Goal: Task Accomplishment & Management: Use online tool/utility

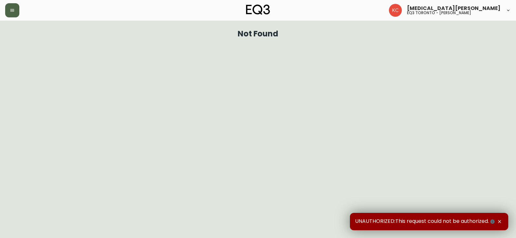
click at [13, 8] on icon "button" at bounding box center [12, 10] width 5 height 5
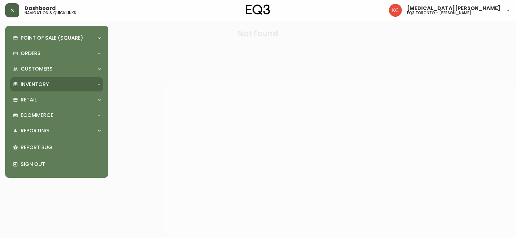
drag, startPoint x: 32, startPoint y: 84, endPoint x: 32, endPoint y: 95, distance: 10.3
click at [32, 84] on p "Inventory" at bounding box center [35, 84] width 28 height 7
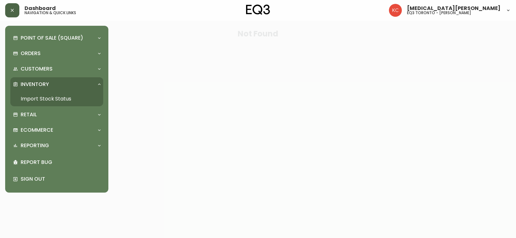
click at [36, 97] on link "Import Stock Status" at bounding box center [56, 99] width 93 height 15
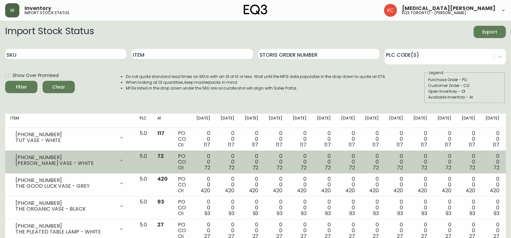
click at [152, 155] on td "5.0" at bounding box center [143, 162] width 18 height 23
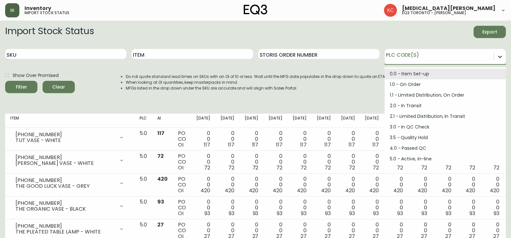
click at [504, 58] on div at bounding box center [500, 57] width 12 height 12
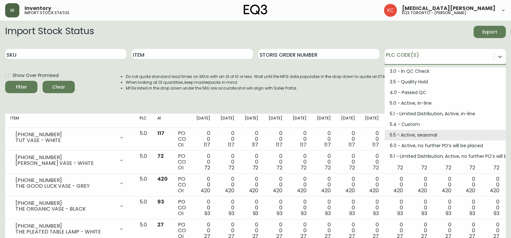
scroll to position [64, 0]
